Goal: Information Seeking & Learning: Learn about a topic

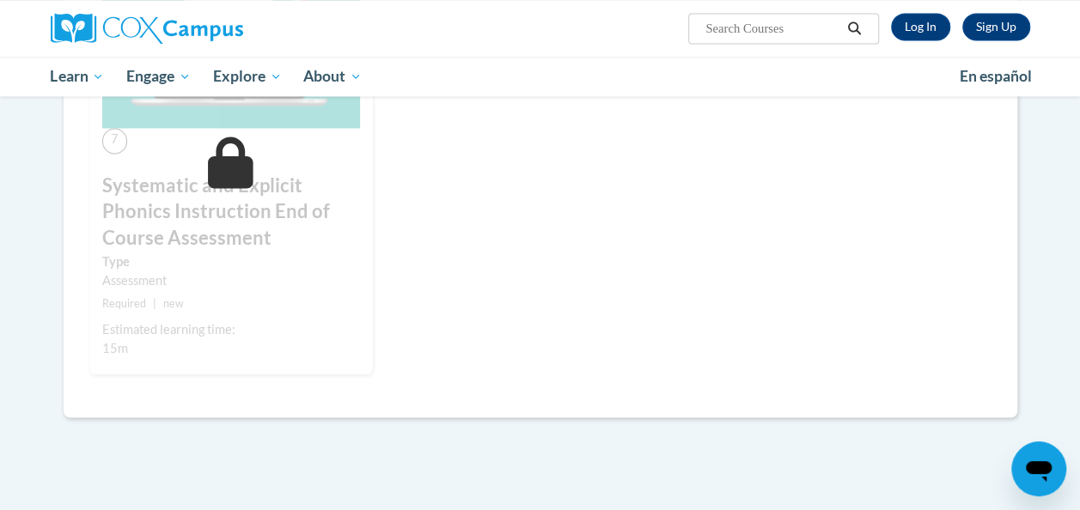
scroll to position [1373, 0]
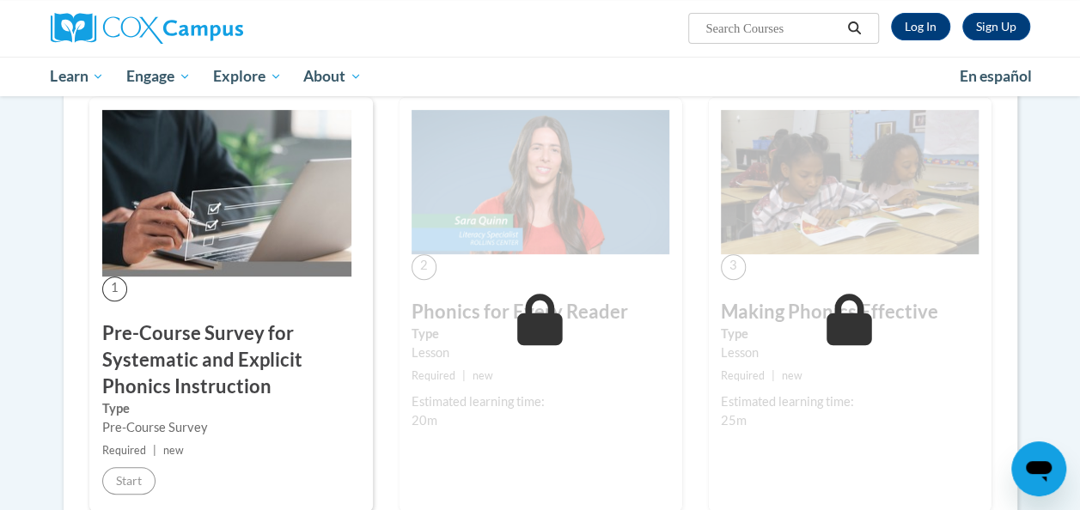
scroll to position [413, 0]
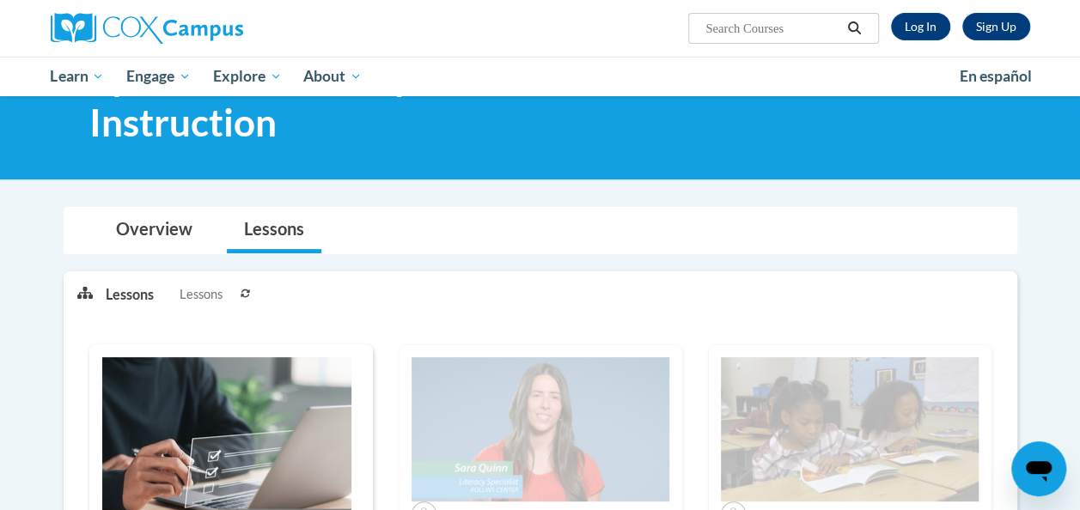
scroll to position [96, 0]
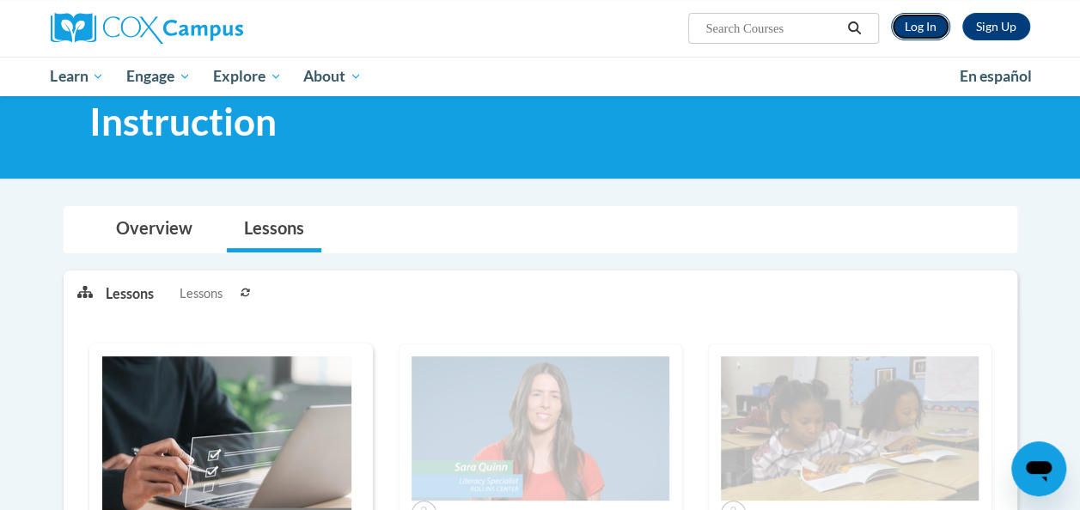
click at [910, 33] on link "Log In" at bounding box center [920, 26] width 59 height 27
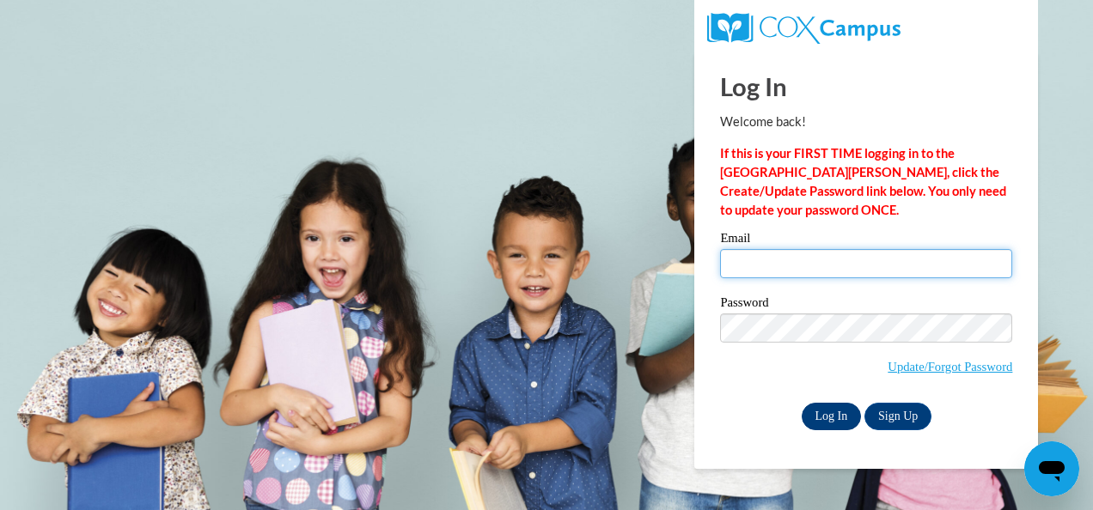
type input "108.tpeucker@nhaschools.com"
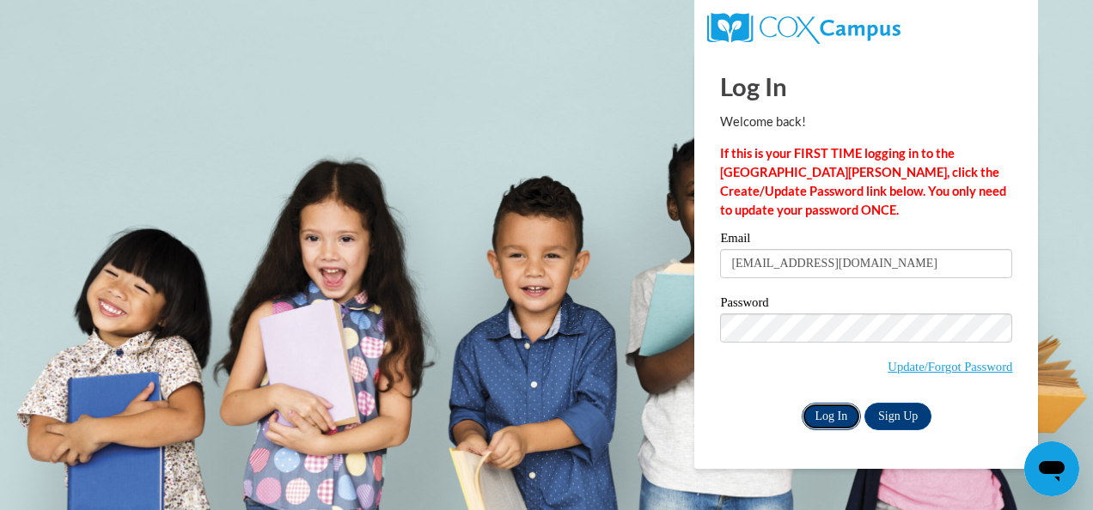
click at [842, 423] on input "Log In" at bounding box center [831, 416] width 60 height 27
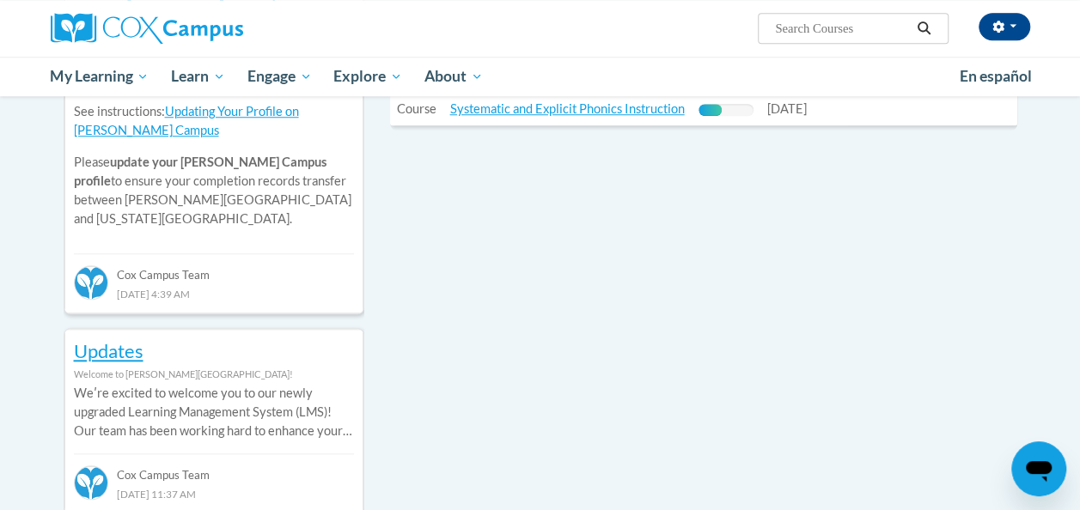
scroll to position [627, 0]
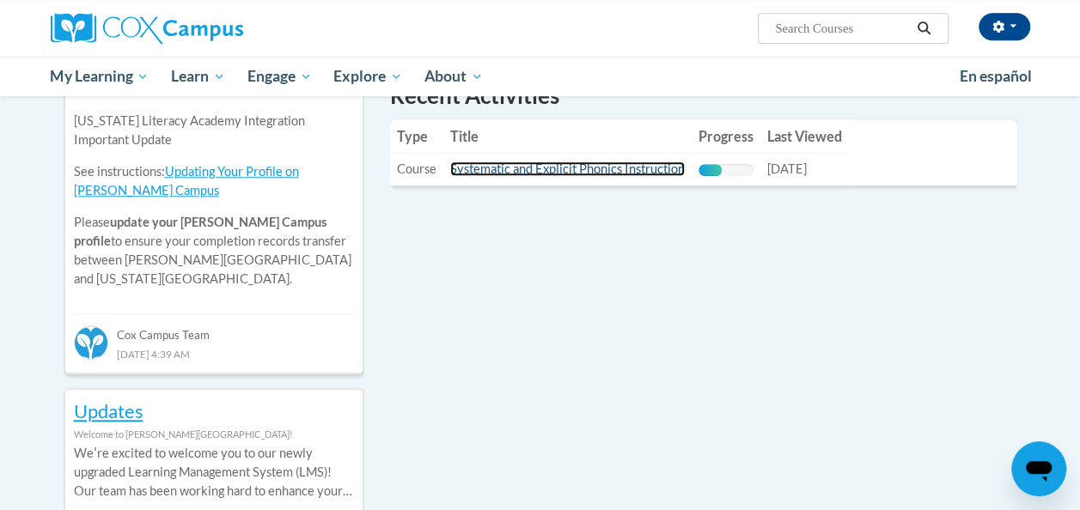
click at [642, 170] on link "Systematic and Explicit Phonics Instruction" at bounding box center [567, 168] width 234 height 15
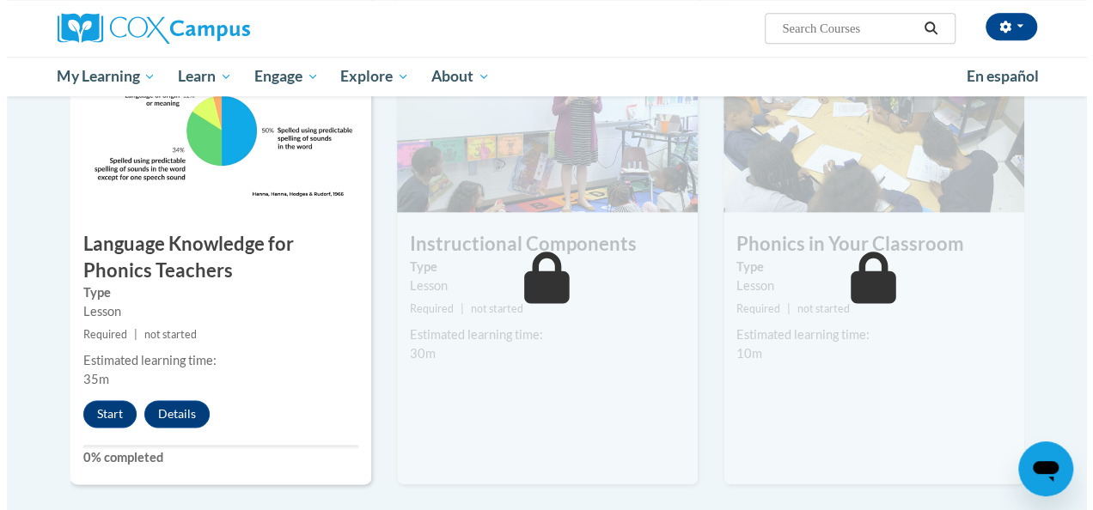
scroll to position [911, 0]
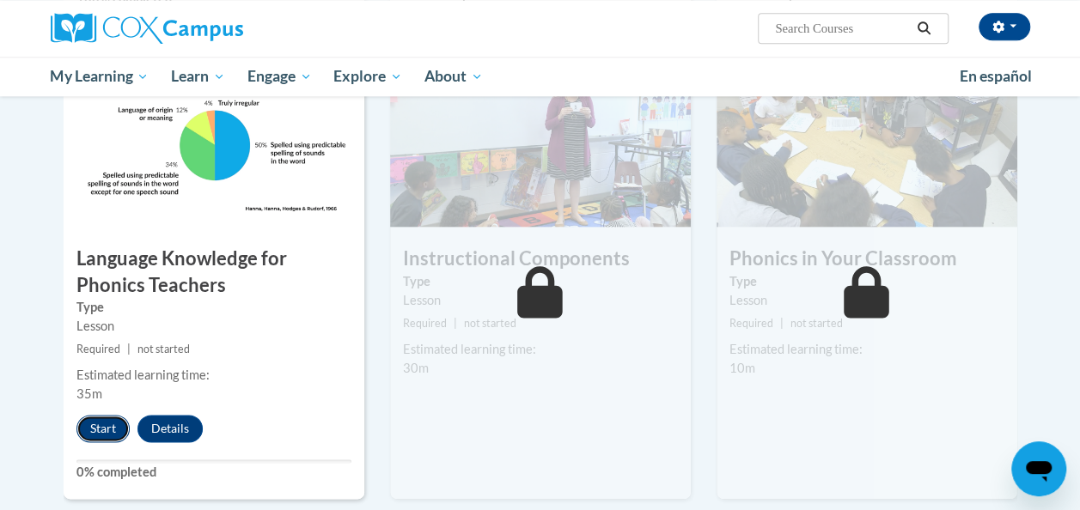
click at [84, 433] on button "Start" at bounding box center [102, 428] width 53 height 27
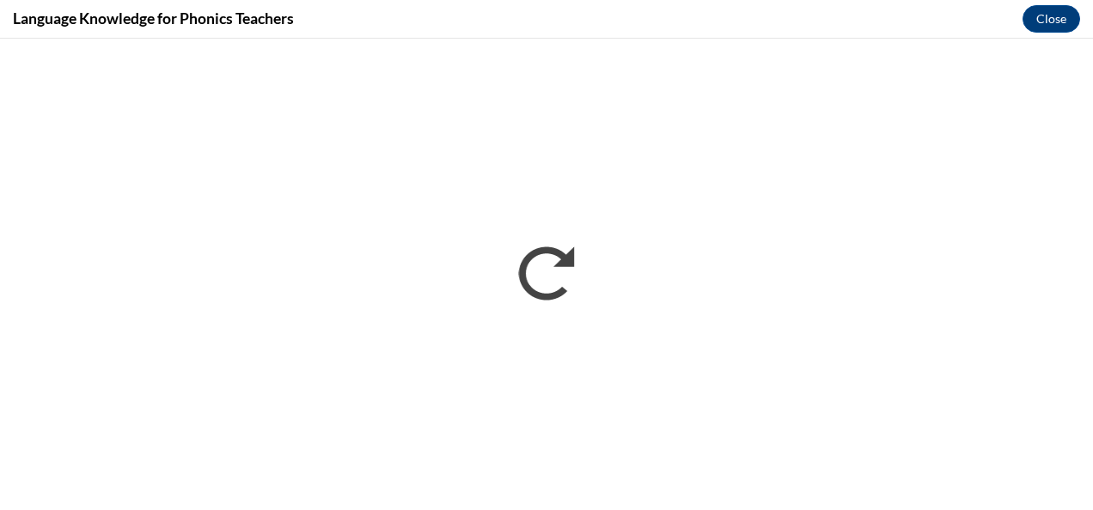
scroll to position [0, 0]
